Goal: Task Accomplishment & Management: Complete application form

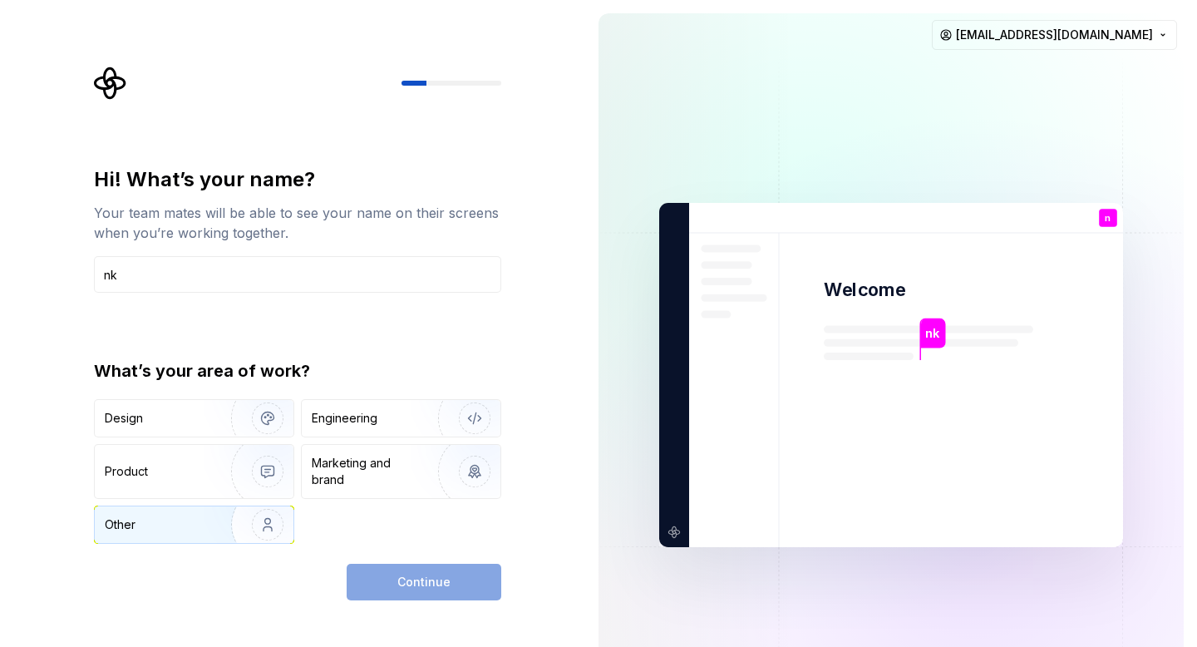
type input "n"
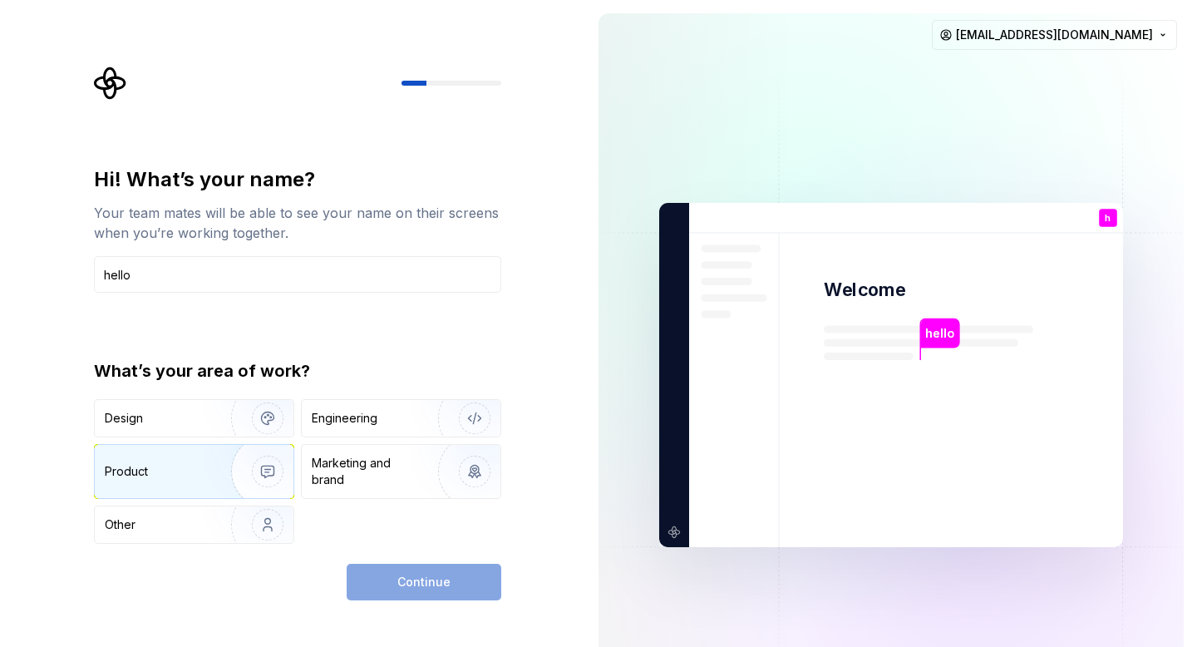
type input "hello"
click at [147, 469] on div "Product" at bounding box center [126, 471] width 43 height 17
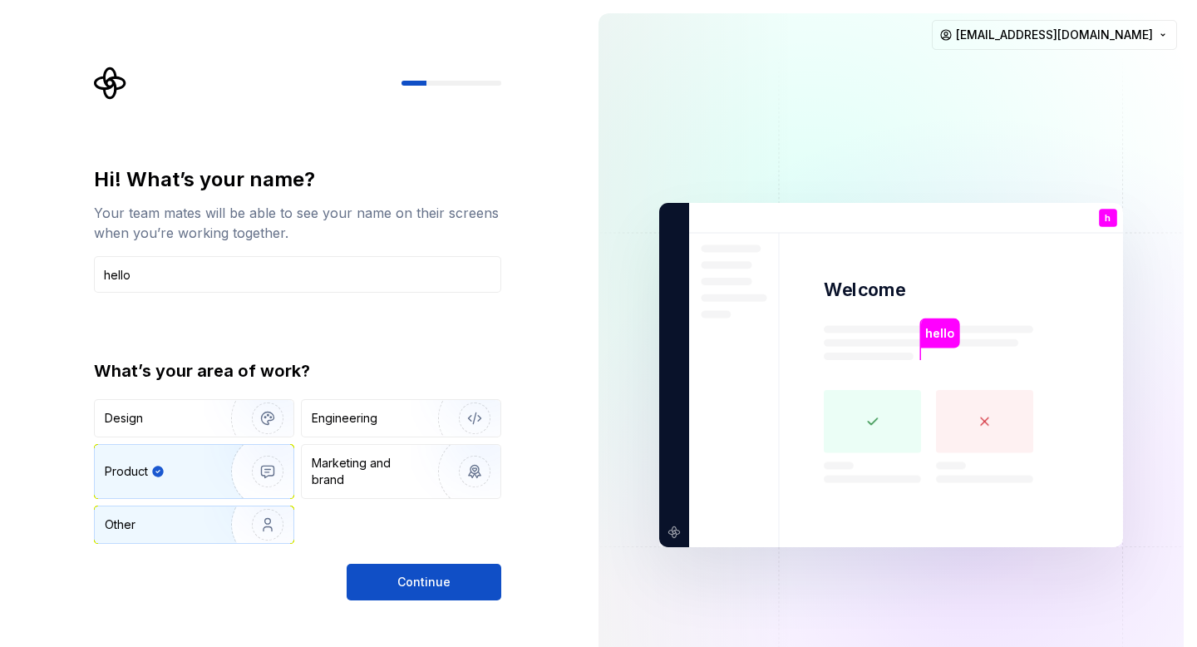
click at [234, 525] on img "button" at bounding box center [257, 524] width 106 height 111
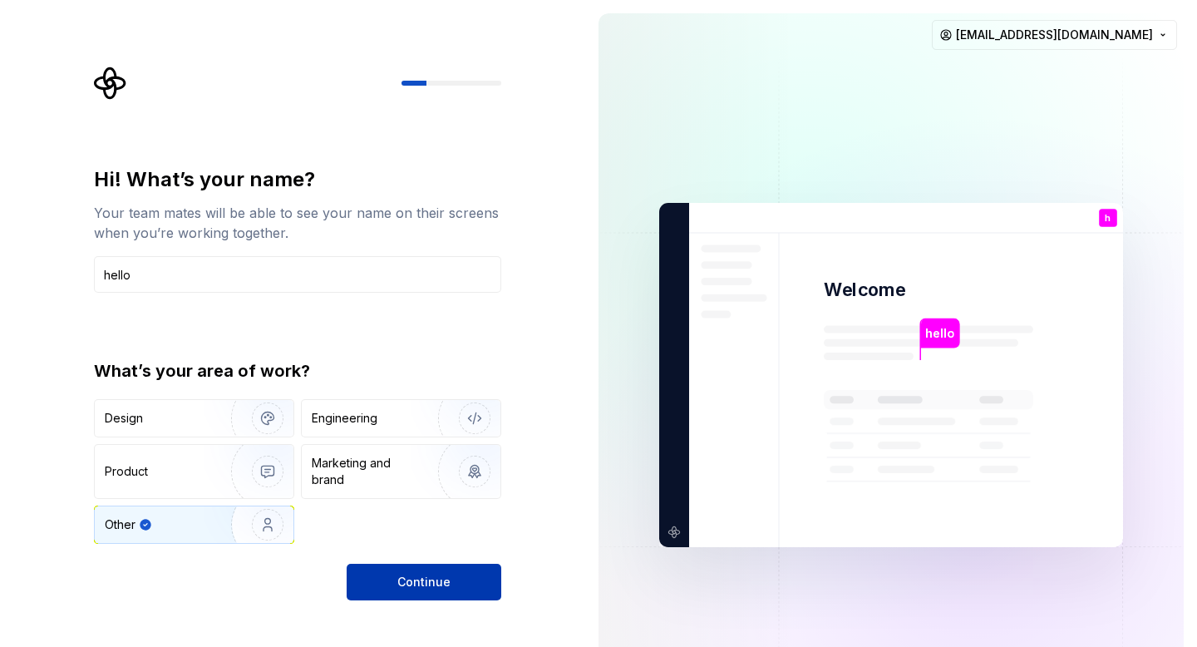
click at [462, 580] on button "Continue" at bounding box center [424, 581] width 155 height 37
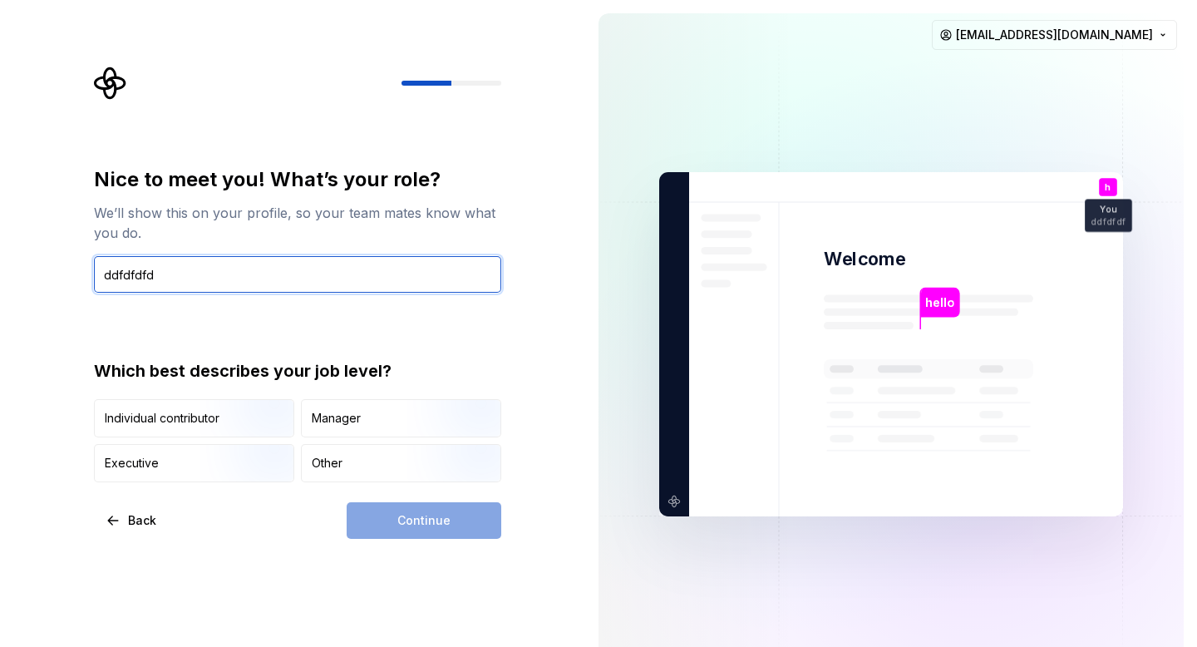
type input "ddfdfdfd"
click at [296, 466] on div "Individual contributor Manager Executive Other" at bounding box center [297, 440] width 407 height 83
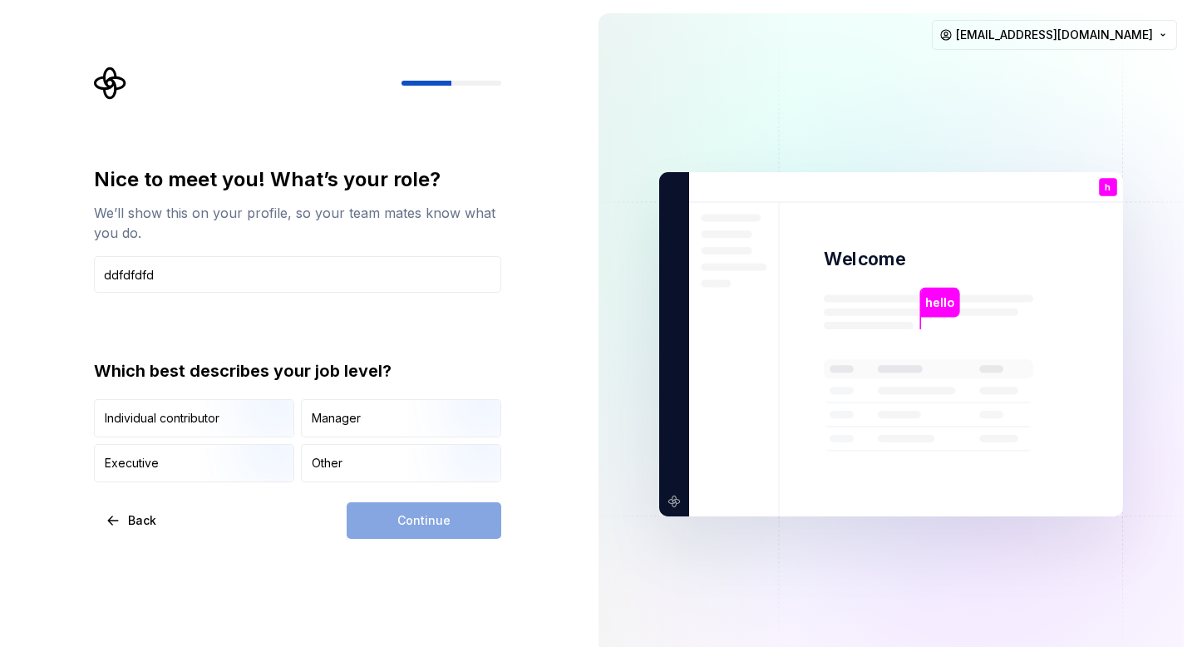
click at [417, 507] on div "Continue" at bounding box center [424, 520] width 155 height 37
click at [334, 464] on div "Other" at bounding box center [327, 463] width 31 height 17
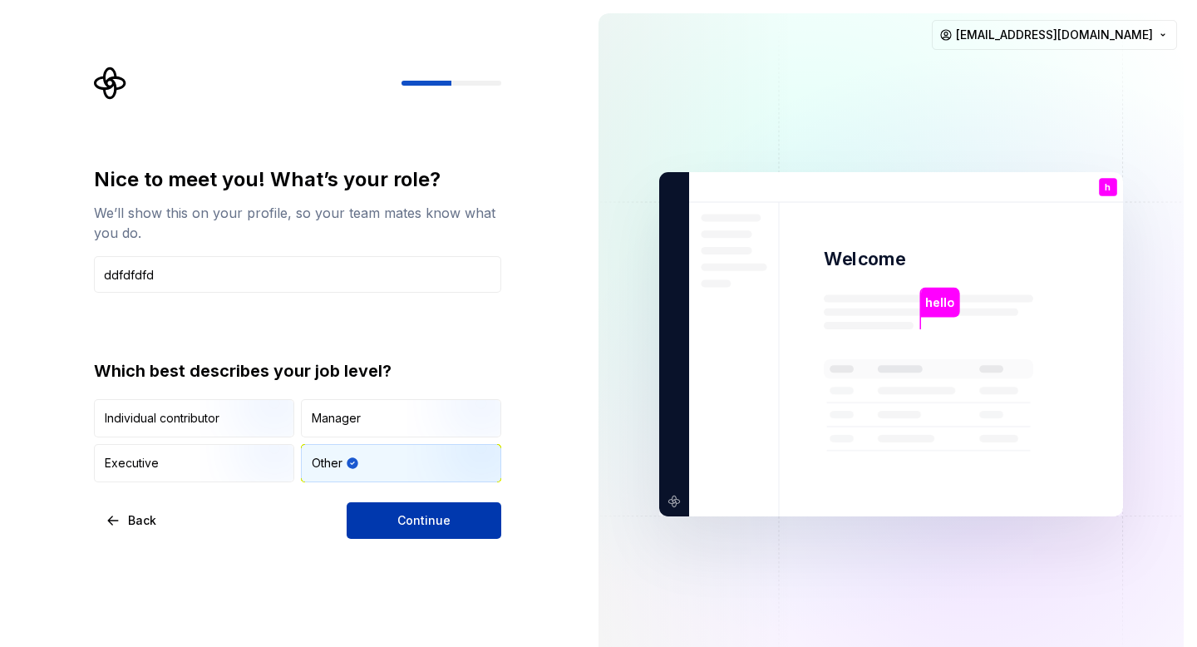
click at [396, 514] on button "Continue" at bounding box center [424, 520] width 155 height 37
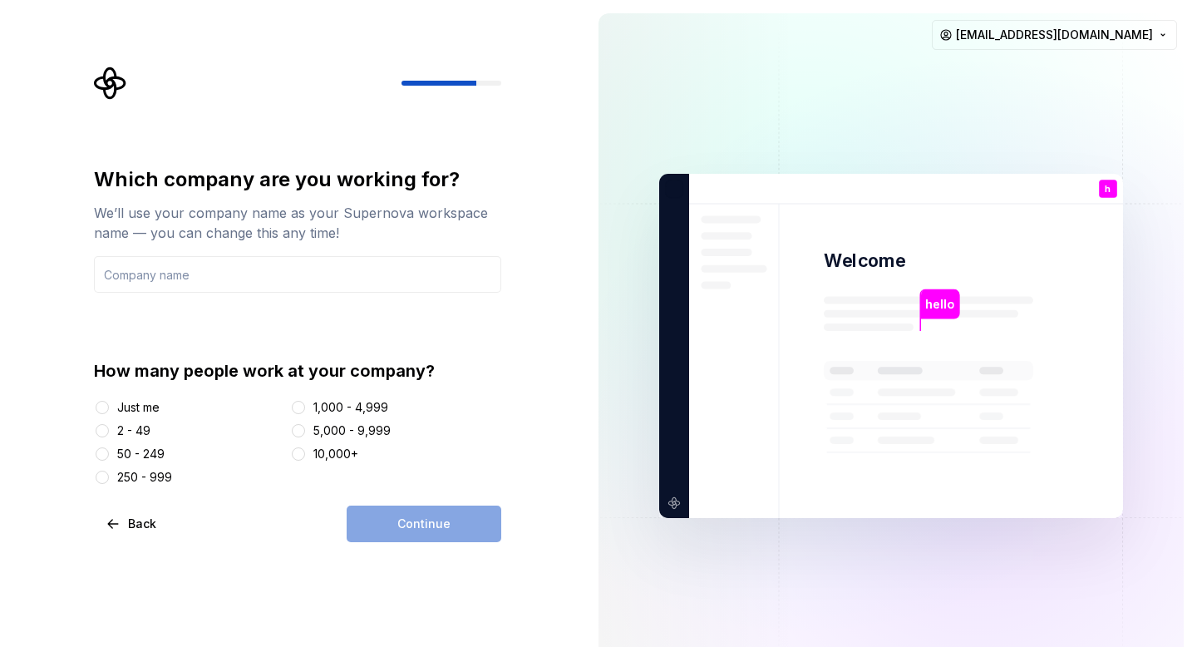
click at [136, 410] on div "Just me" at bounding box center [138, 407] width 42 height 17
click at [109, 410] on button "Just me" at bounding box center [102, 407] width 13 height 13
click at [278, 298] on div "Which company are you working for? We’ll use your company name as your Supernov…" at bounding box center [297, 325] width 407 height 319
click at [278, 289] on input "text" at bounding box center [297, 274] width 407 height 37
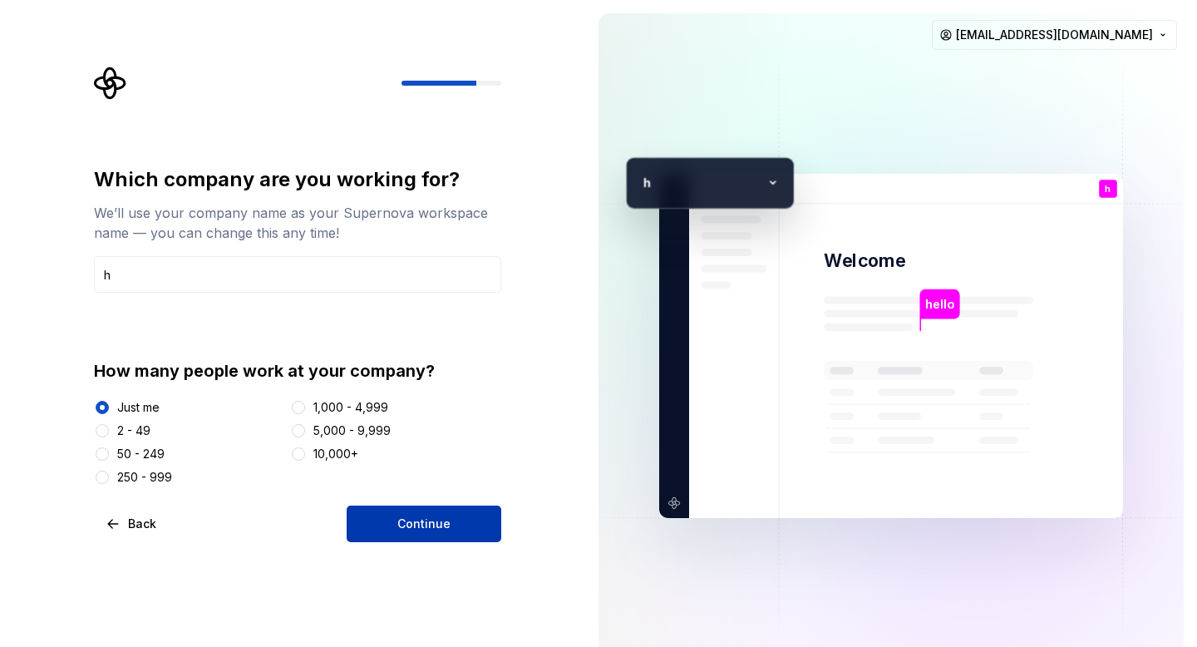
click at [446, 526] on span "Continue" at bounding box center [423, 523] width 53 height 17
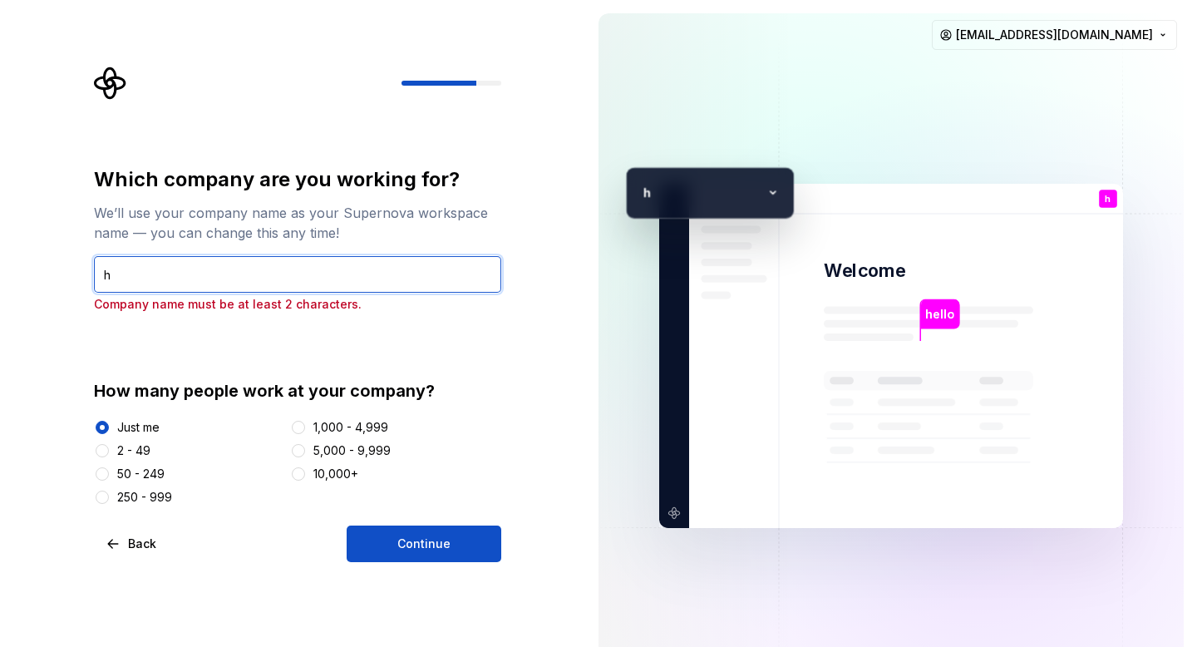
click at [302, 263] on input "h" at bounding box center [297, 274] width 407 height 37
type input "hkjhh"
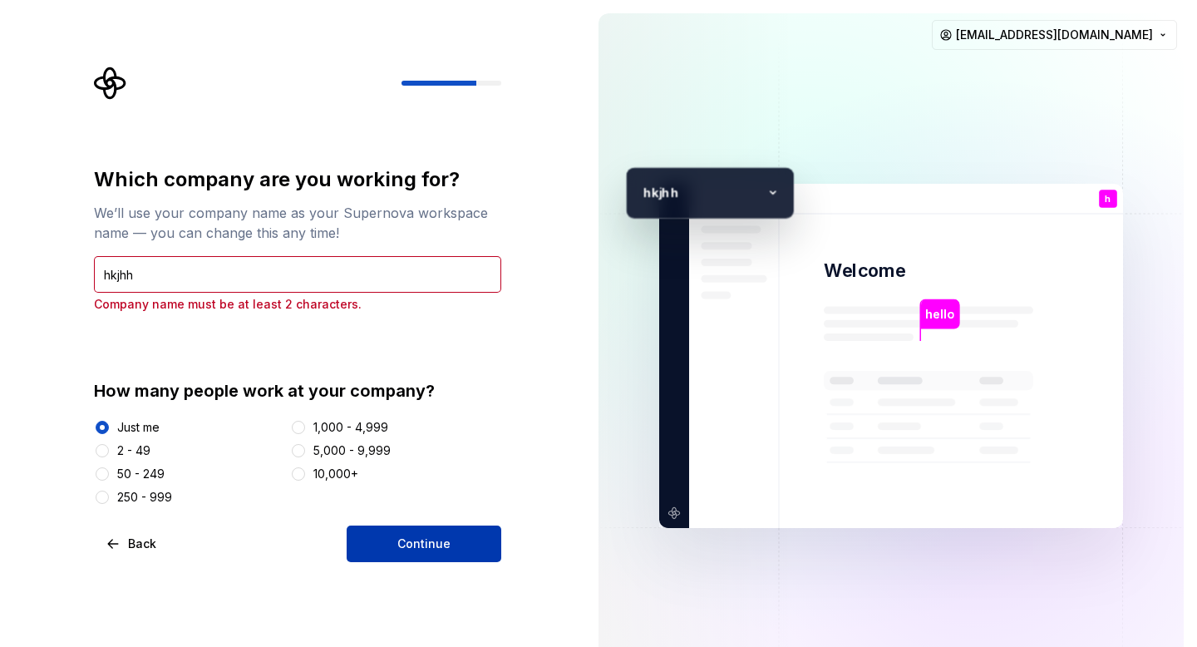
click at [455, 551] on button "Continue" at bounding box center [424, 543] width 155 height 37
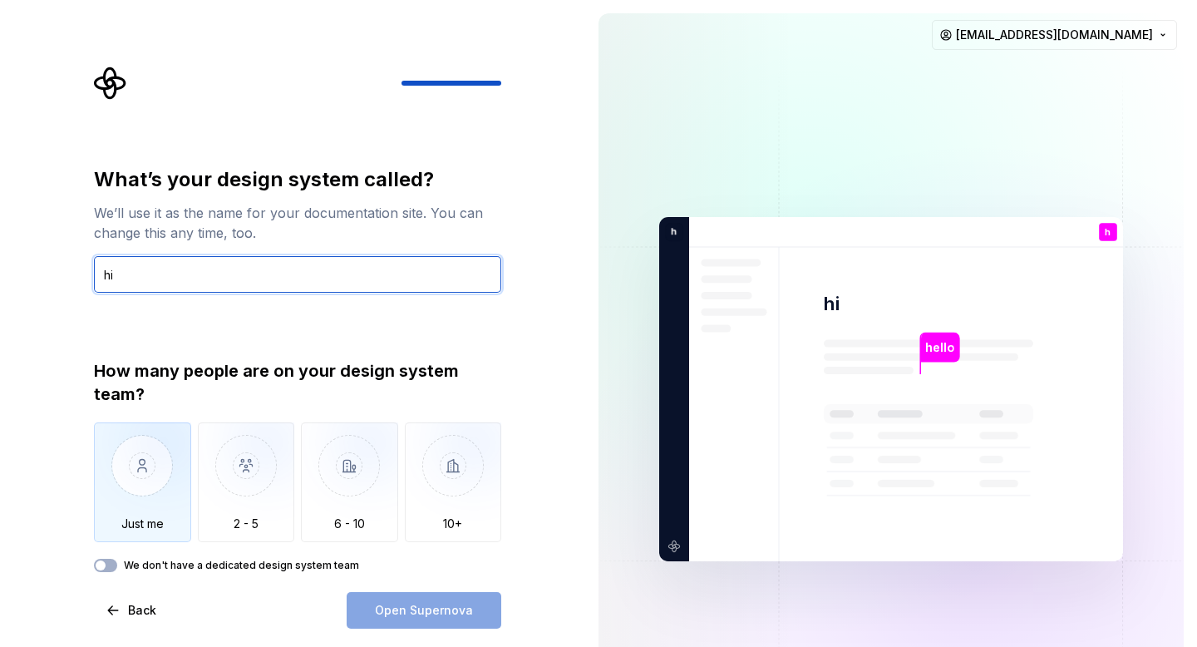
type input "hi"
click at [121, 531] on img "button" at bounding box center [142, 477] width 97 height 111
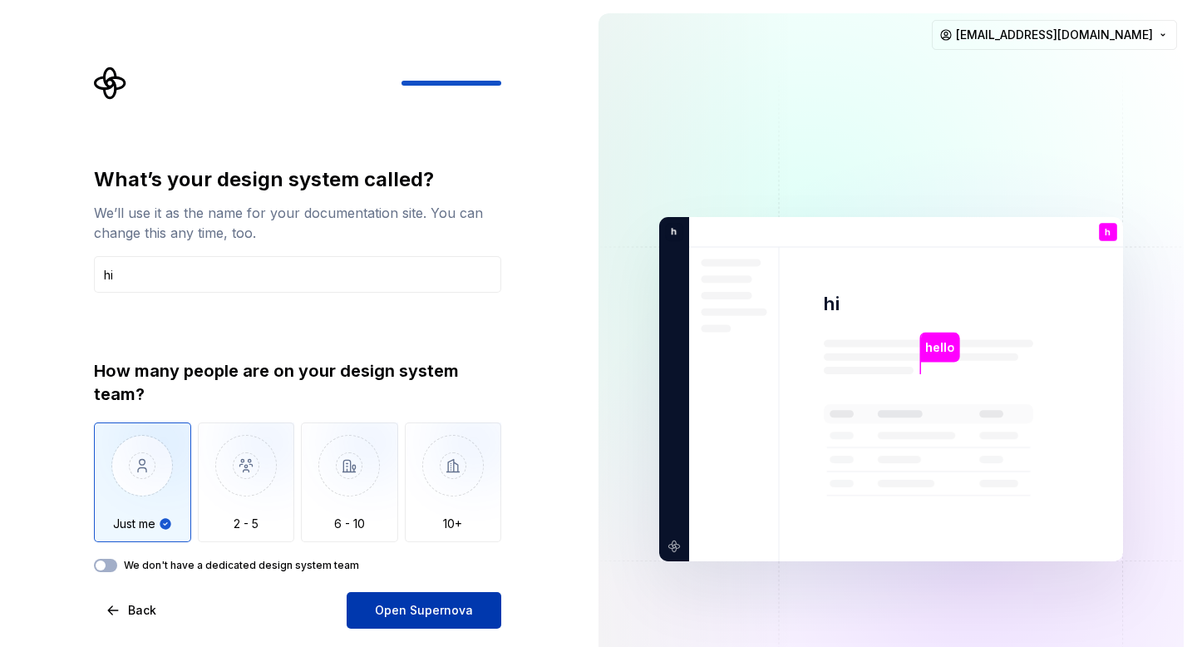
click at [430, 621] on button "Open Supernova" at bounding box center [424, 610] width 155 height 37
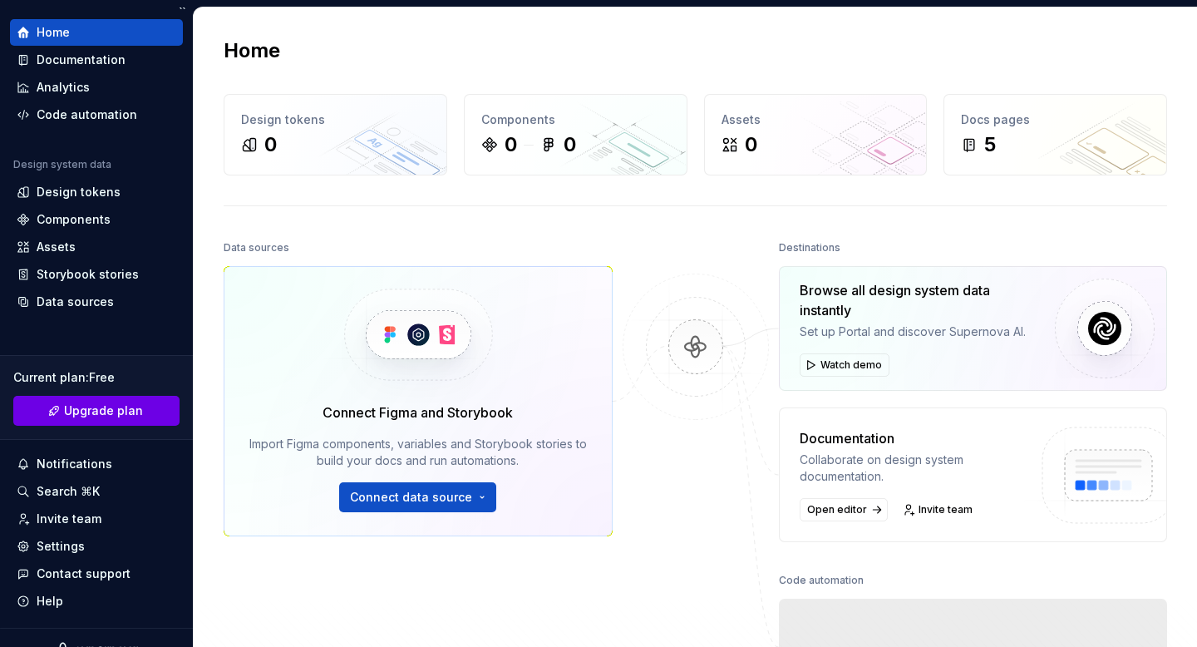
scroll to position [46, 0]
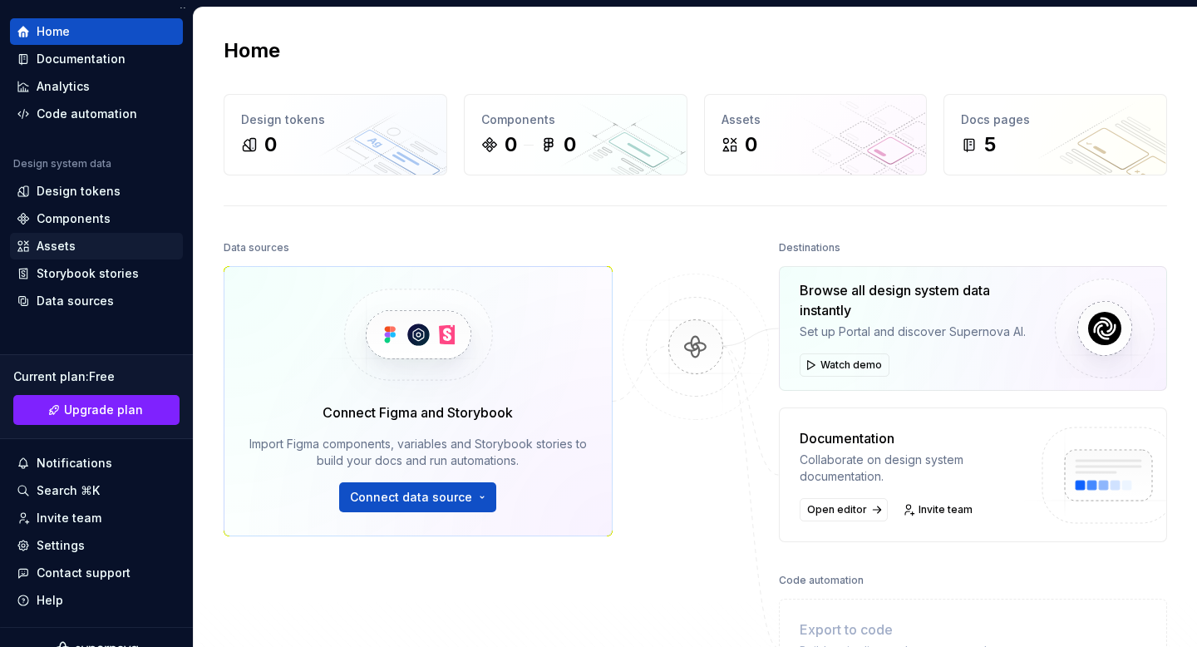
click at [93, 253] on div "Assets" at bounding box center [97, 246] width 160 height 17
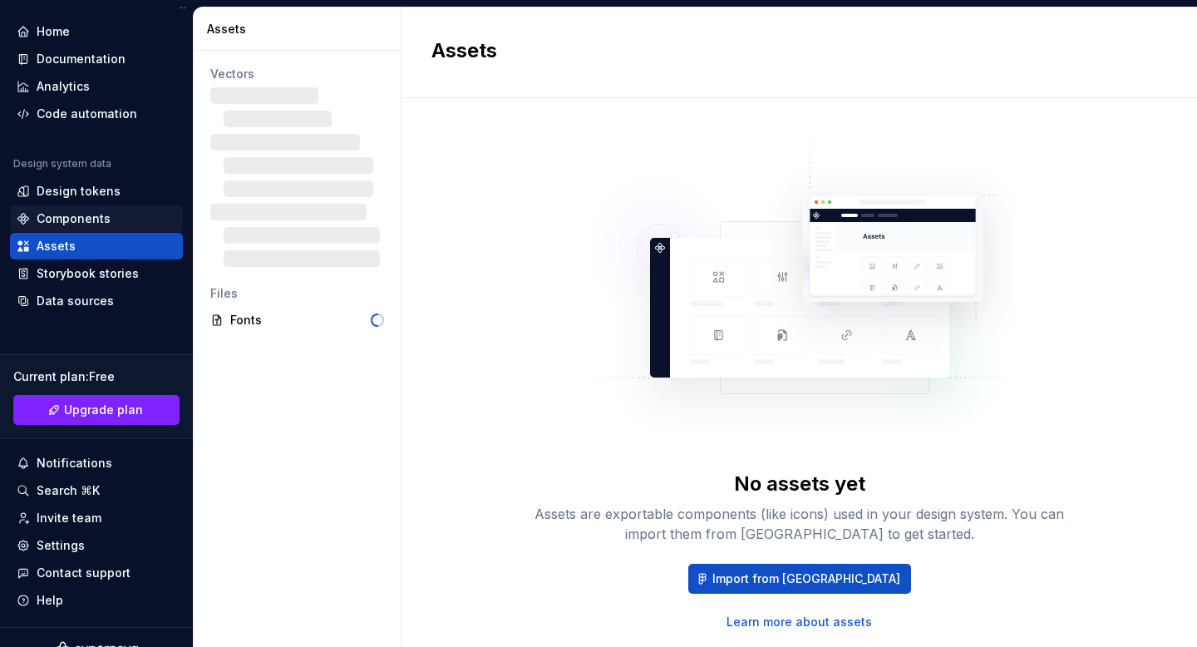
click at [101, 207] on div "Components" at bounding box center [96, 218] width 173 height 27
